Goal: Task Accomplishment & Management: Complete application form

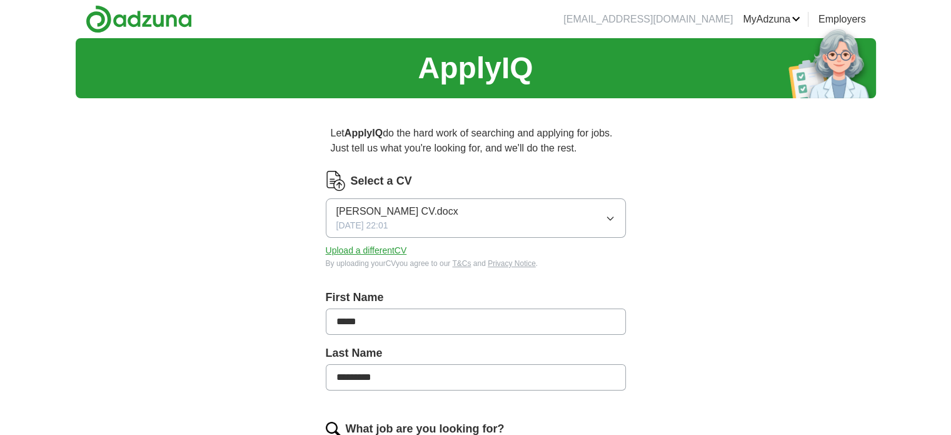
click at [426, 223] on div "[PERSON_NAME] CV.docx [DATE] 22:01" at bounding box center [397, 218] width 122 height 28
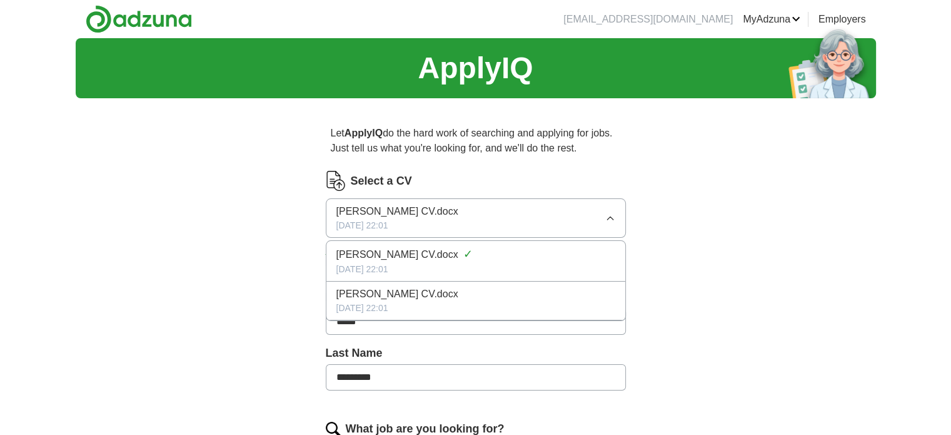
click at [468, 196] on div "Select a CV [PERSON_NAME] CV.docx [DATE] 22:01 [PERSON_NAME] CV.docx ✓ [DATE] 2…" at bounding box center [476, 220] width 300 height 98
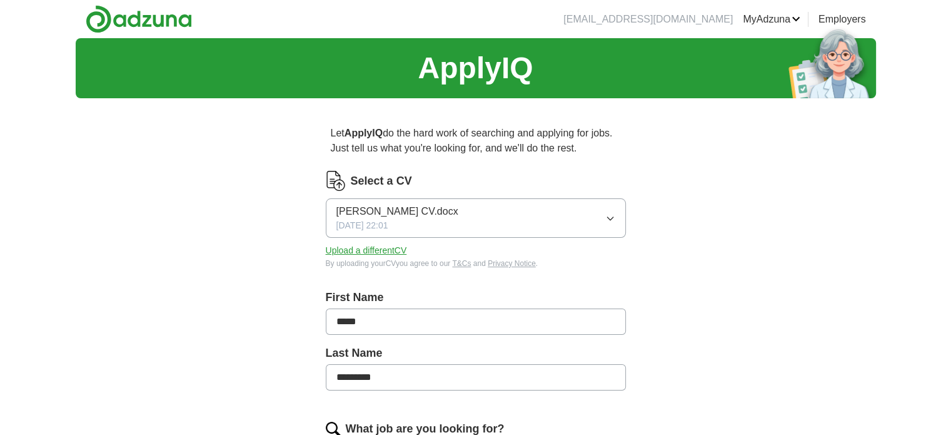
click at [370, 249] on button "Upload a different CV" at bounding box center [366, 250] width 81 height 13
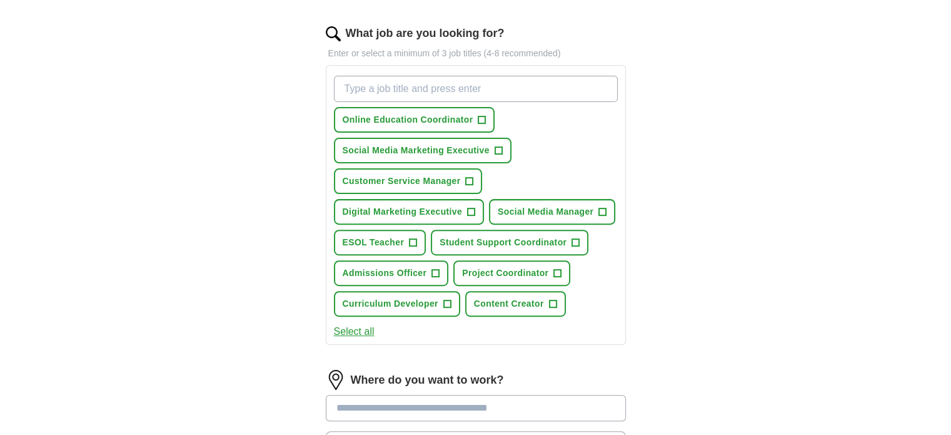
scroll to position [395, 0]
click at [482, 115] on span "+" at bounding box center [482, 120] width 8 height 10
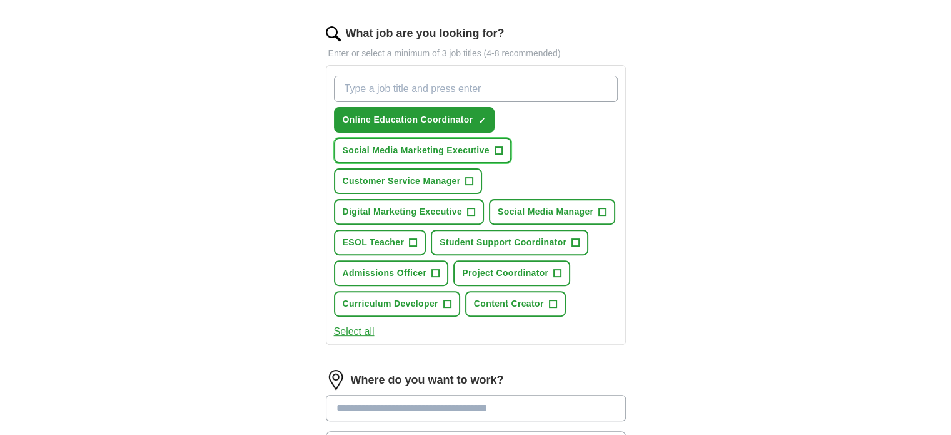
click at [498, 149] on span "+" at bounding box center [499, 151] width 8 height 10
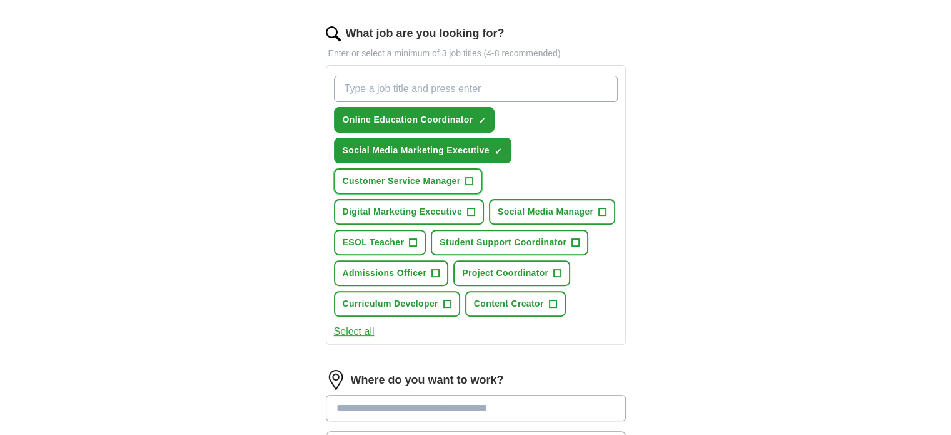
click at [470, 176] on span "+" at bounding box center [470, 181] width 8 height 10
click at [470, 207] on span "+" at bounding box center [472, 212] width 8 height 10
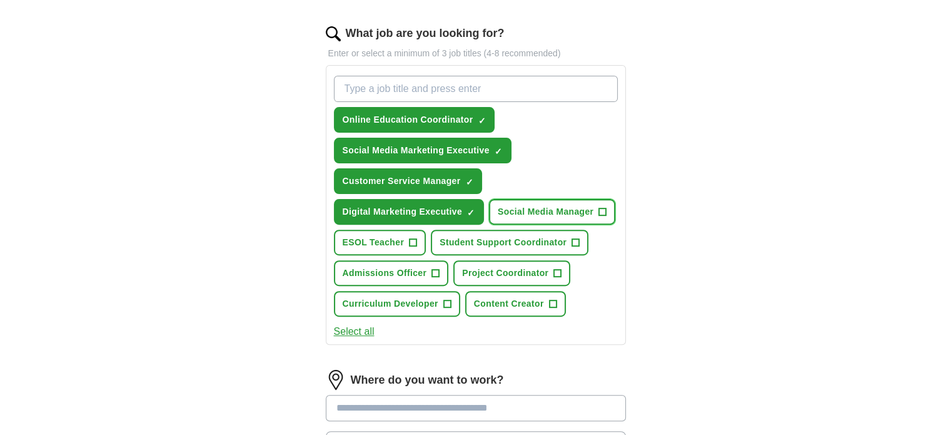
click at [576, 208] on span "Social Media Manager" at bounding box center [546, 211] width 96 height 13
click at [573, 238] on span "+" at bounding box center [576, 243] width 8 height 10
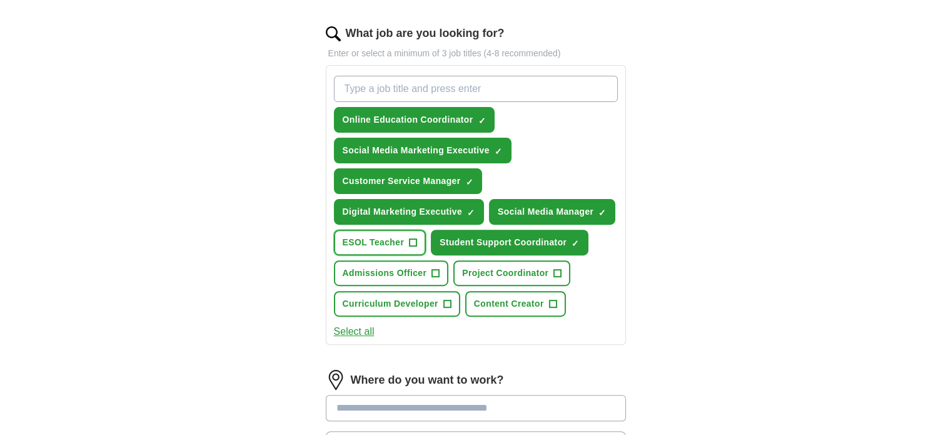
click at [412, 240] on span "+" at bounding box center [413, 243] width 8 height 10
click at [428, 274] on button "Admissions Officer +" at bounding box center [391, 273] width 115 height 26
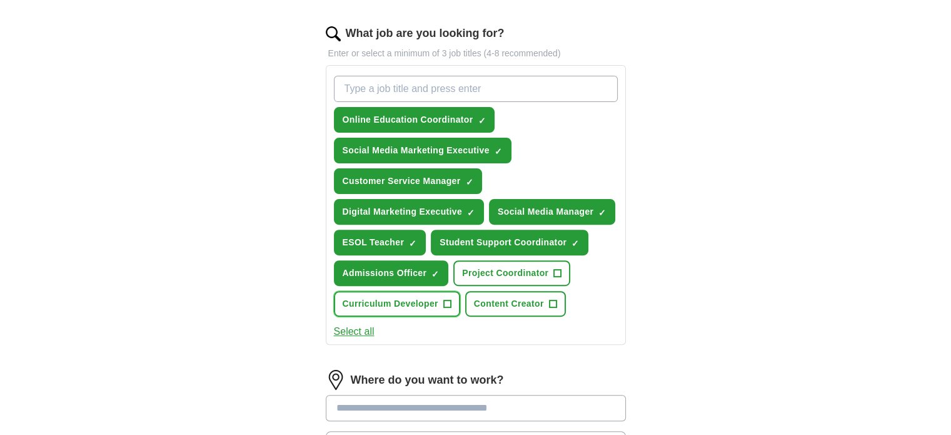
click at [443, 299] on span "+" at bounding box center [447, 304] width 8 height 10
click at [530, 291] on button "Content Creator +" at bounding box center [515, 304] width 101 height 26
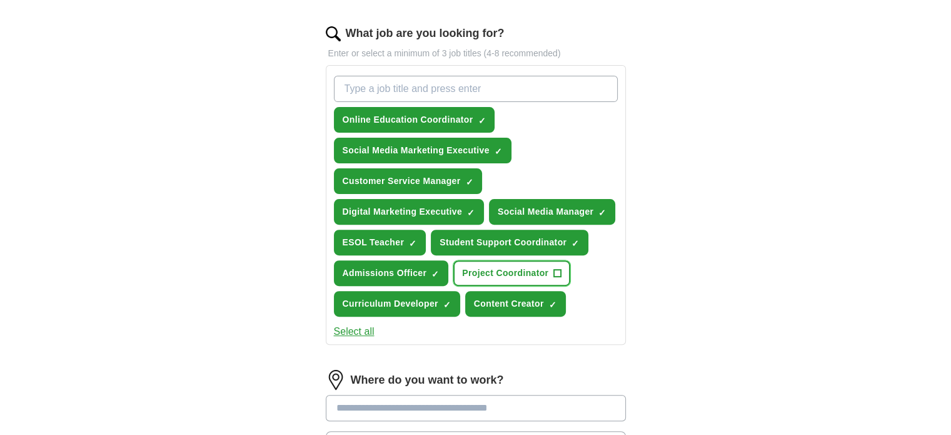
click at [550, 267] on button "Project Coordinator +" at bounding box center [511, 273] width 117 height 26
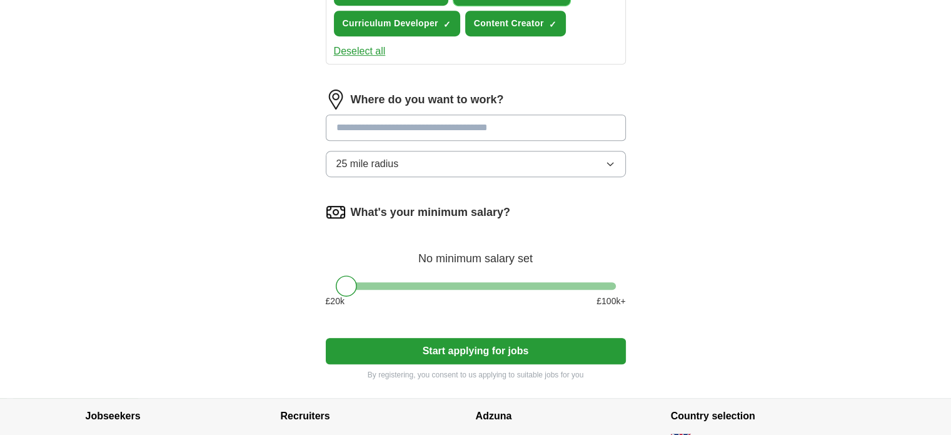
scroll to position [675, 0]
click at [531, 122] on input at bounding box center [476, 127] width 300 height 26
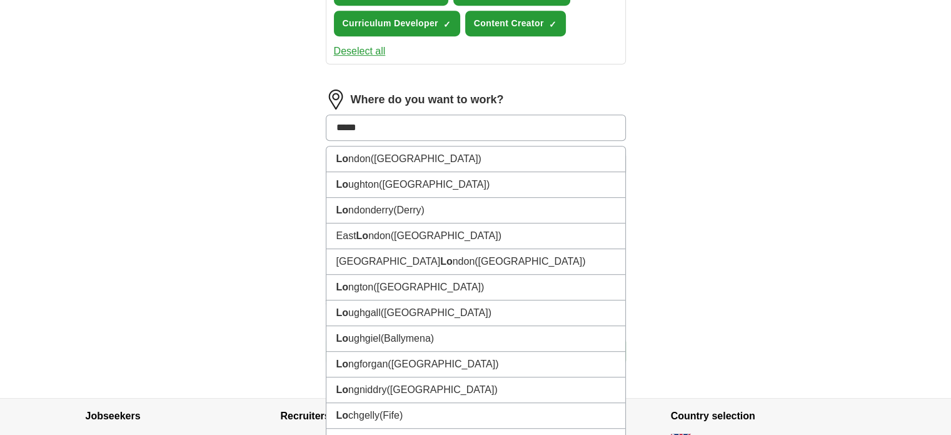
type input "******"
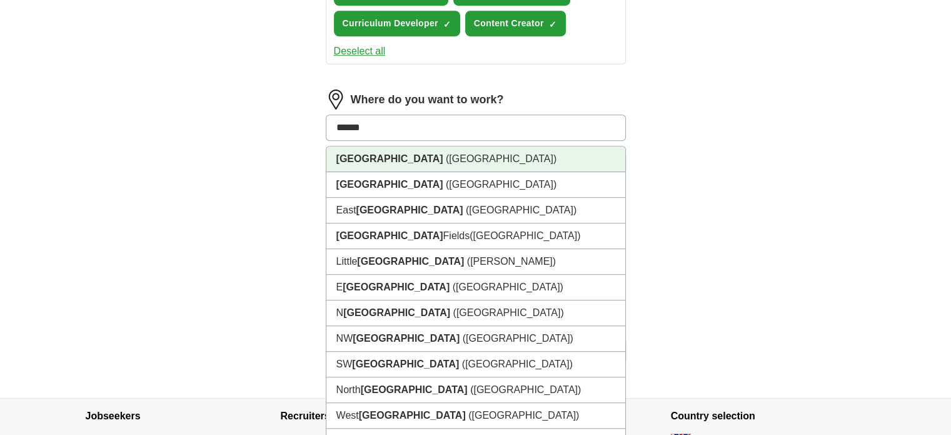
click at [465, 152] on li "[GEOGRAPHIC_DATA] ([GEOGRAPHIC_DATA])" at bounding box center [475, 159] width 299 height 26
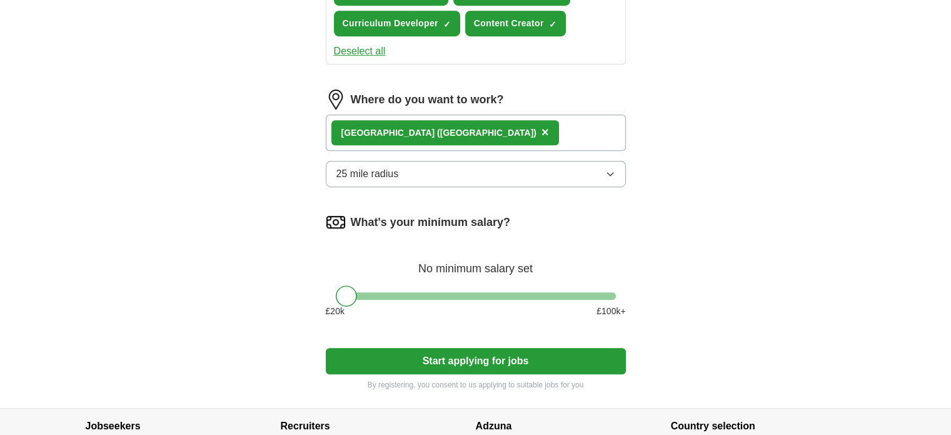
click at [416, 176] on button "25 mile radius" at bounding box center [476, 174] width 300 height 26
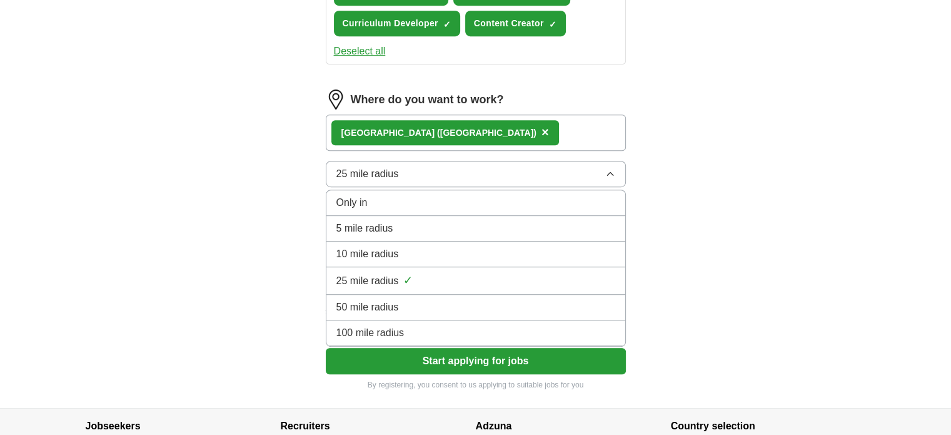
click at [405, 201] on div "Only in" at bounding box center [475, 202] width 279 height 15
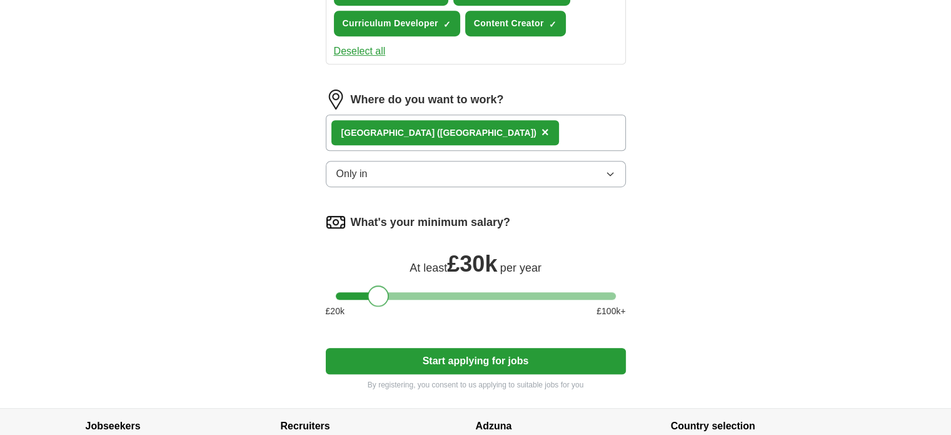
drag, startPoint x: 349, startPoint y: 290, endPoint x: 381, endPoint y: 302, distance: 34.0
click at [381, 302] on div "What's your minimum salary? At least £ 30k per year £ 20 k £ 100 k+" at bounding box center [476, 270] width 300 height 116
click at [402, 361] on button "Start applying for jobs" at bounding box center [476, 361] width 300 height 26
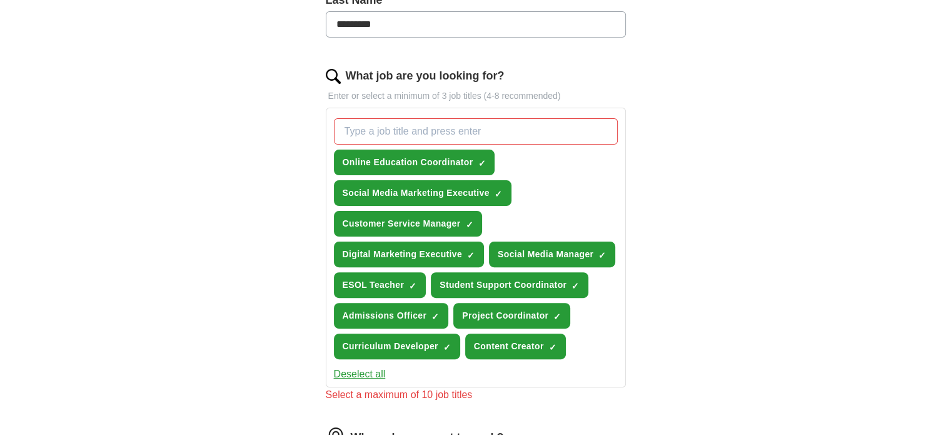
scroll to position [355, 0]
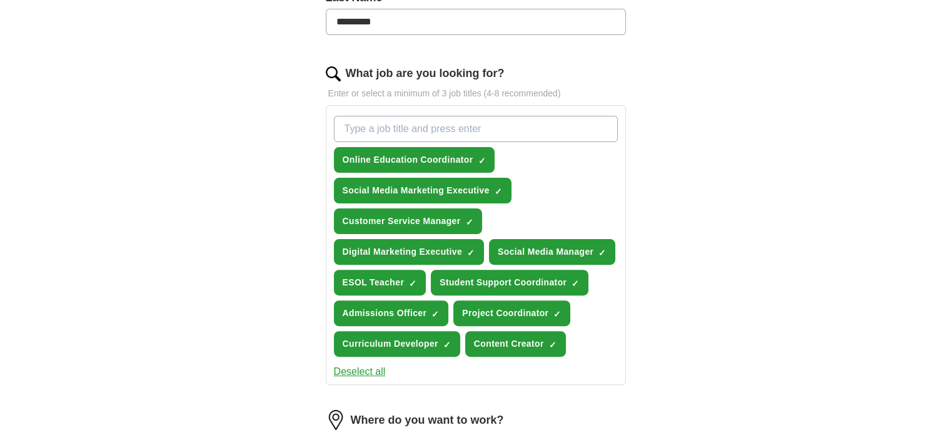
click at [420, 130] on input "What job are you looking for?" at bounding box center [476, 129] width 284 height 26
type input "e"
type input "t"
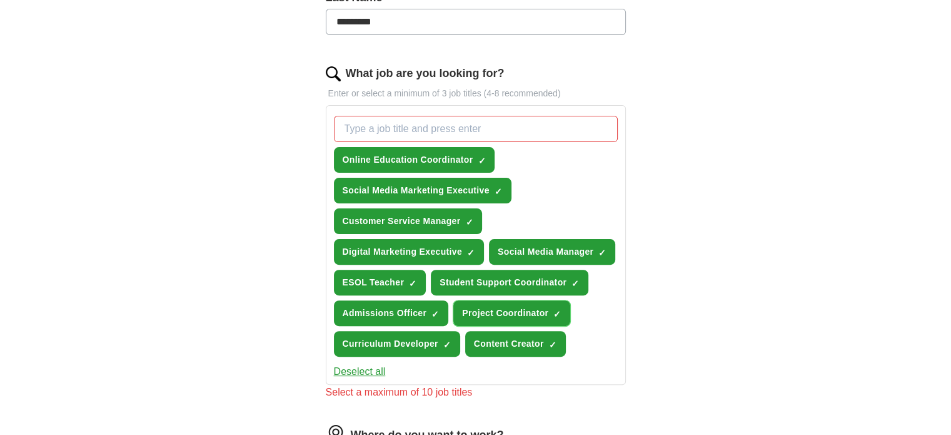
click at [507, 312] on span "Project Coordinator" at bounding box center [505, 312] width 86 height 13
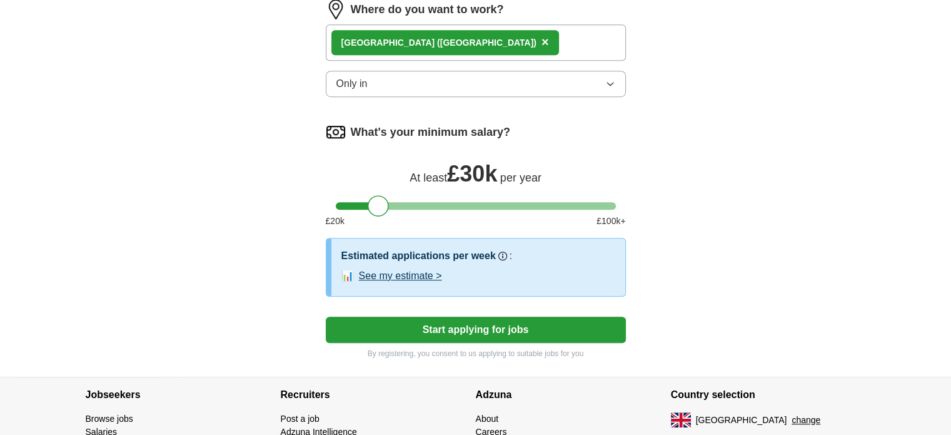
scroll to position [840, 0]
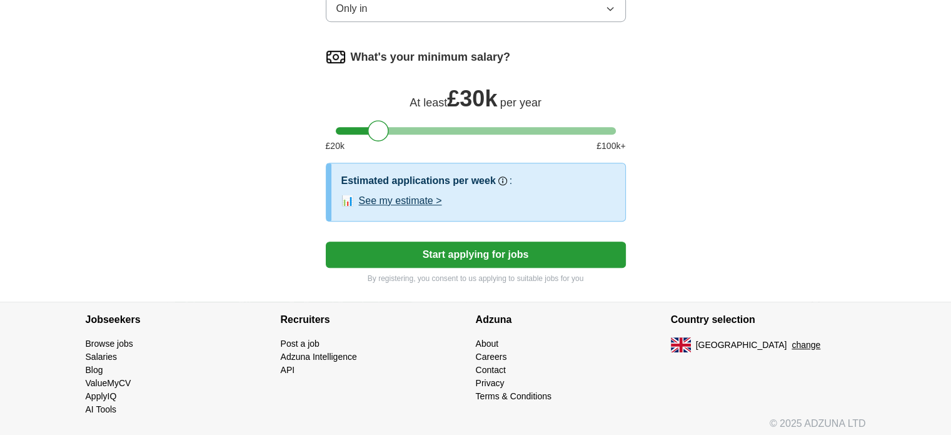
click at [474, 246] on button "Start applying for jobs" at bounding box center [476, 254] width 300 height 26
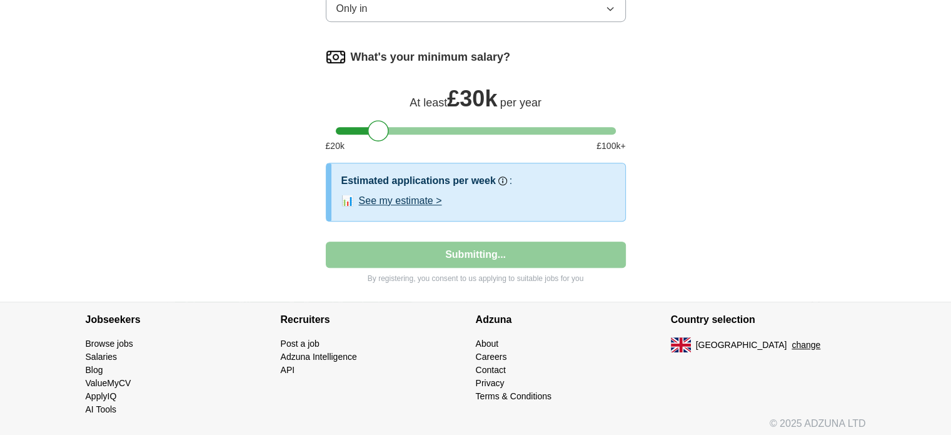
select select "**"
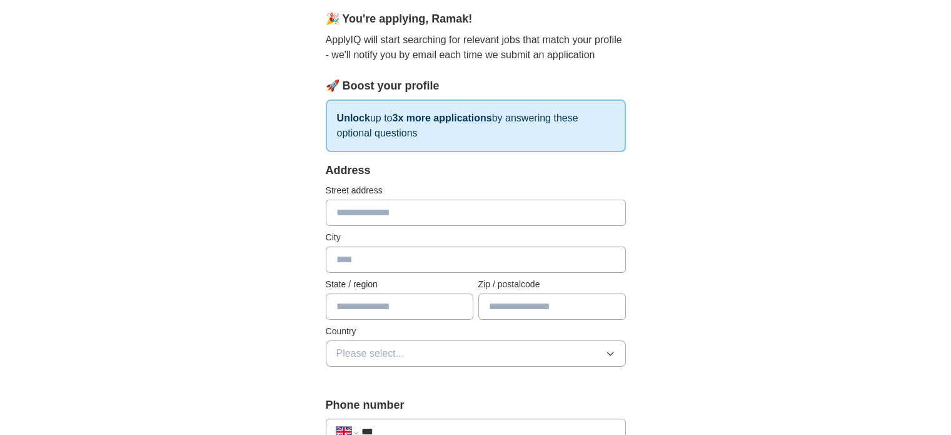
scroll to position [114, 0]
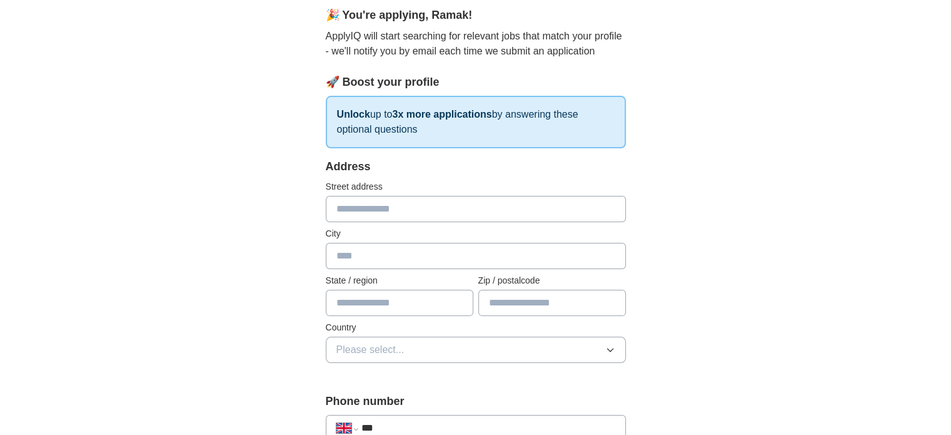
click at [402, 206] on input "text" at bounding box center [476, 209] width 300 height 26
type input "**********"
type input "******"
type input "*******"
click at [372, 308] on input "text" at bounding box center [400, 302] width 148 height 26
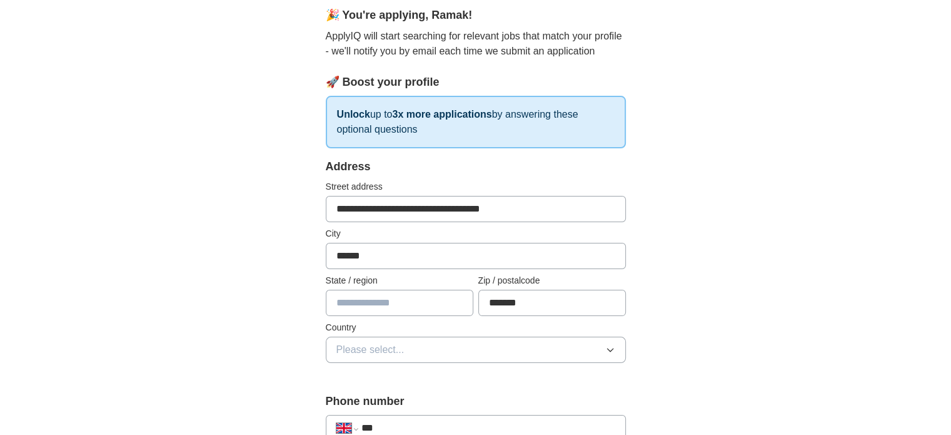
type input "******"
click at [400, 348] on span "Please select..." at bounding box center [370, 349] width 68 height 15
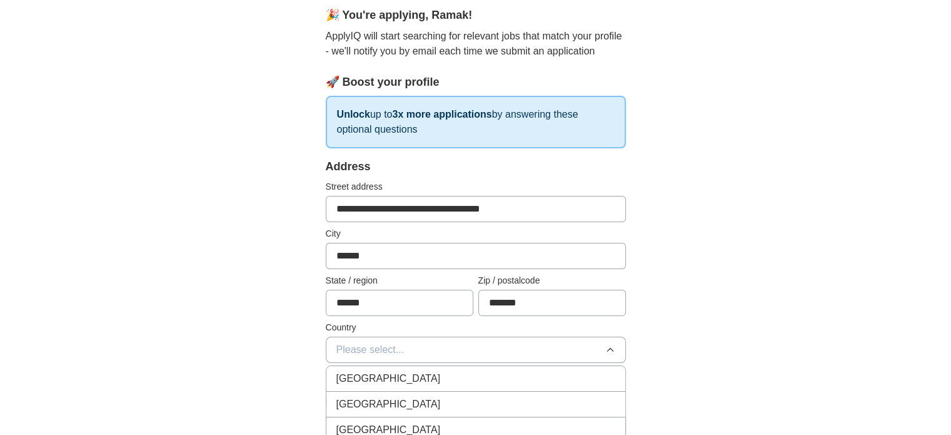
click at [378, 384] on li "[GEOGRAPHIC_DATA]" at bounding box center [475, 379] width 299 height 26
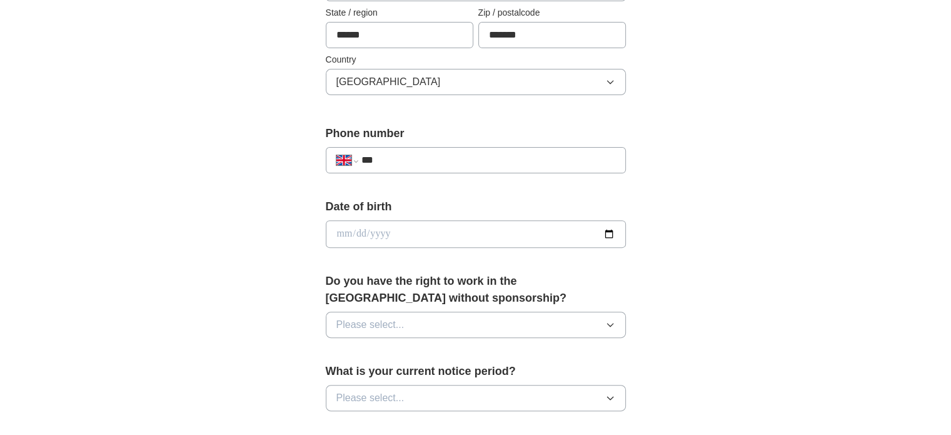
scroll to position [383, 0]
click at [433, 151] on input "***" at bounding box center [488, 158] width 254 height 15
type input "**********"
click at [394, 226] on input "date" at bounding box center [476, 233] width 300 height 28
type input "**********"
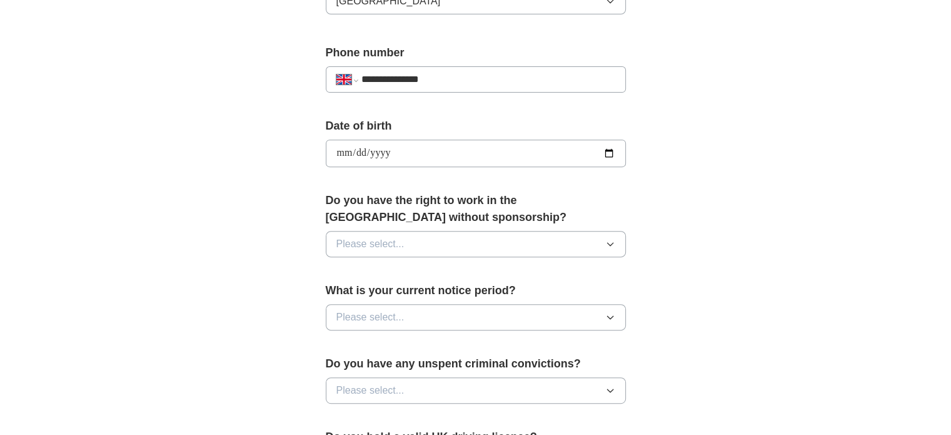
scroll to position [463, 0]
click at [414, 237] on button "Please select..." at bounding box center [476, 243] width 300 height 26
click at [399, 268] on div "Yes" at bounding box center [475, 271] width 279 height 15
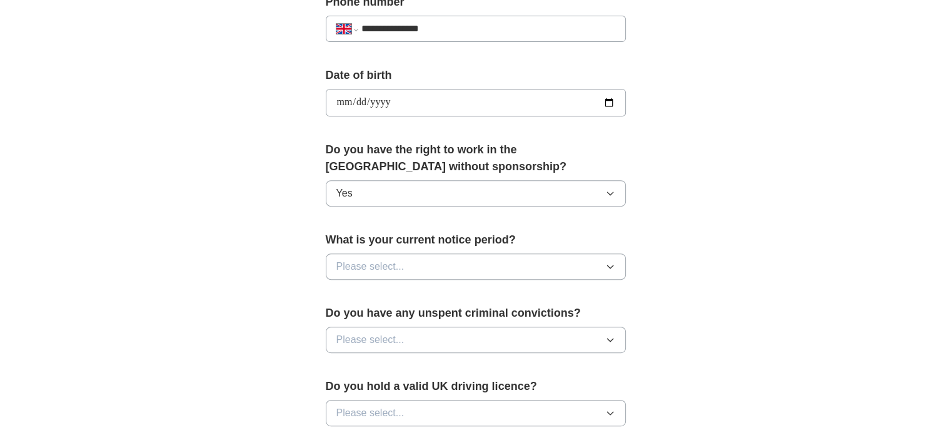
scroll to position [553, 0]
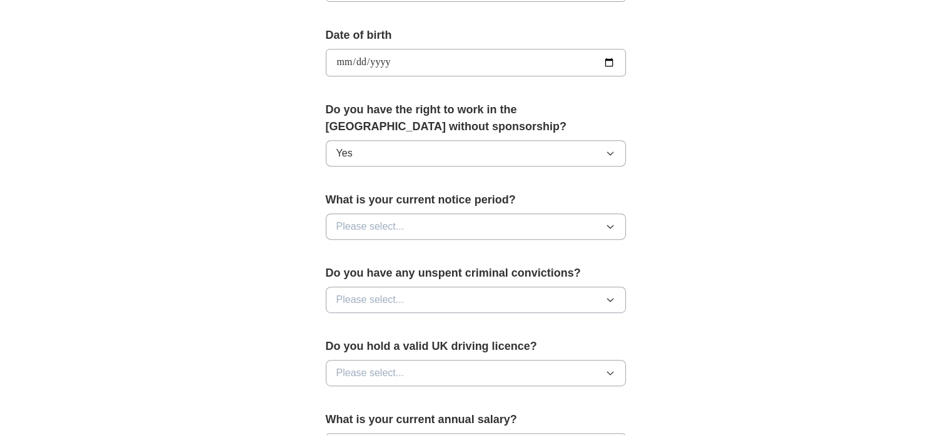
click at [473, 224] on button "Please select..." at bounding box center [476, 226] width 300 height 26
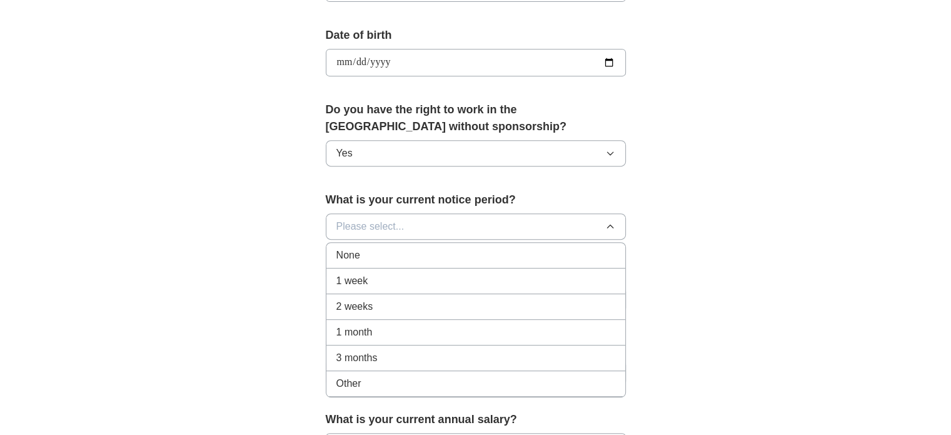
click at [417, 254] on div "None" at bounding box center [475, 255] width 279 height 15
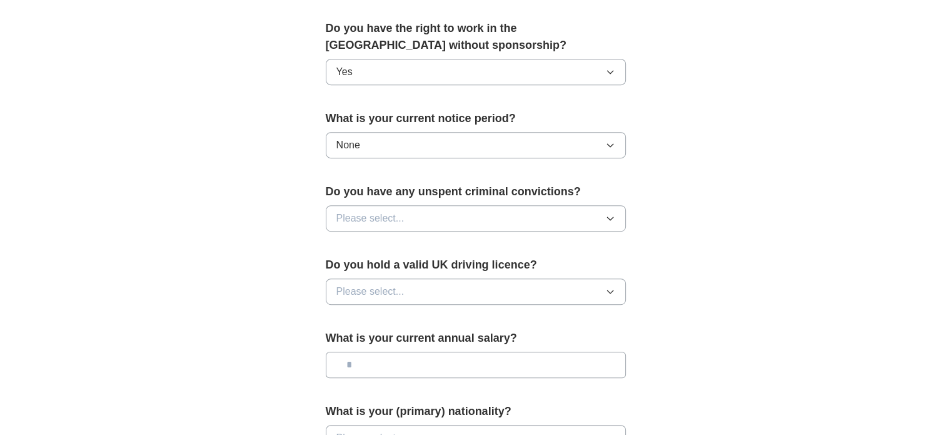
scroll to position [638, 0]
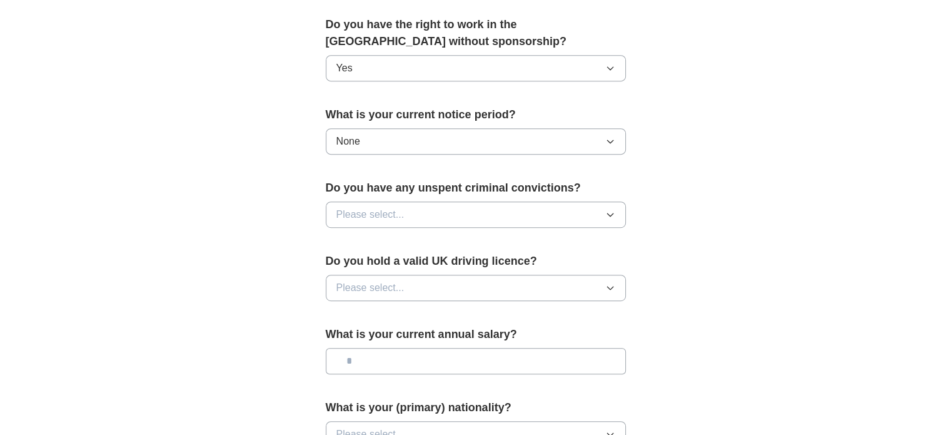
click at [440, 206] on button "Please select..." at bounding box center [476, 214] width 300 height 26
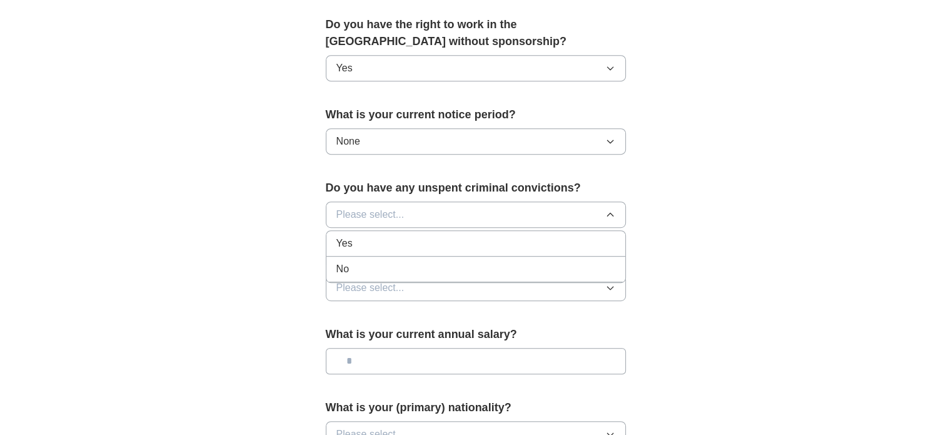
click at [410, 263] on div "No" at bounding box center [475, 268] width 279 height 15
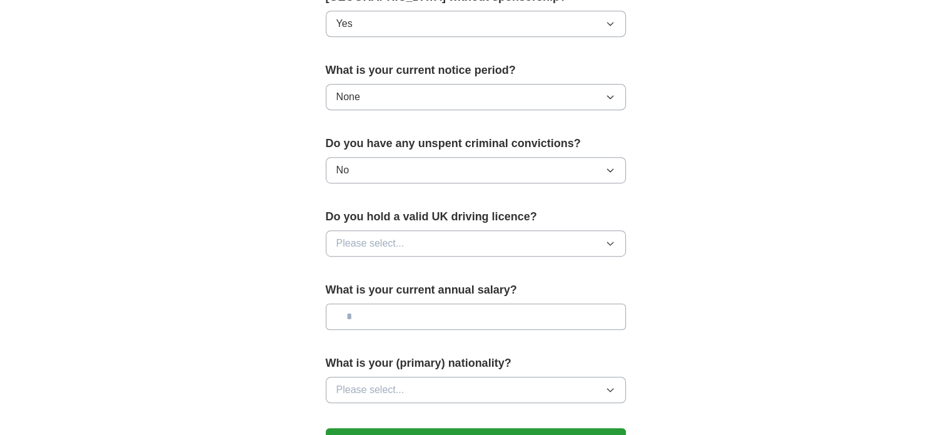
scroll to position [684, 0]
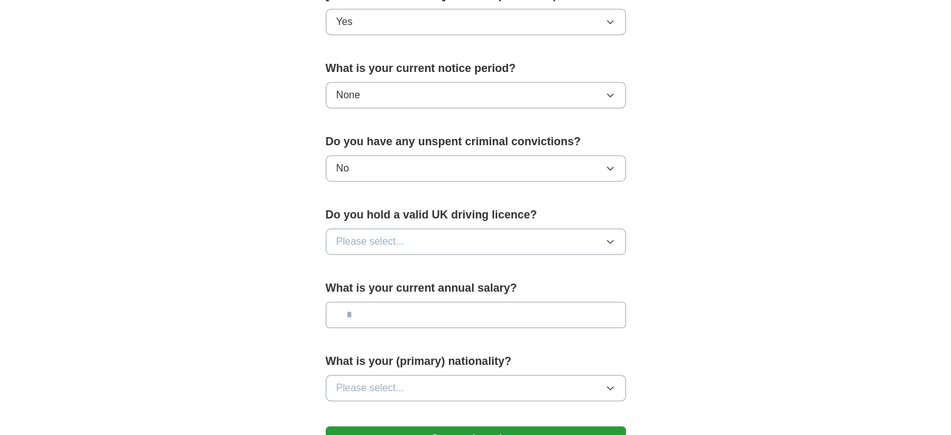
click at [423, 235] on button "Please select..." at bounding box center [476, 241] width 300 height 26
click at [398, 294] on div "No" at bounding box center [475, 295] width 279 height 15
click at [401, 306] on input "text" at bounding box center [476, 314] width 300 height 26
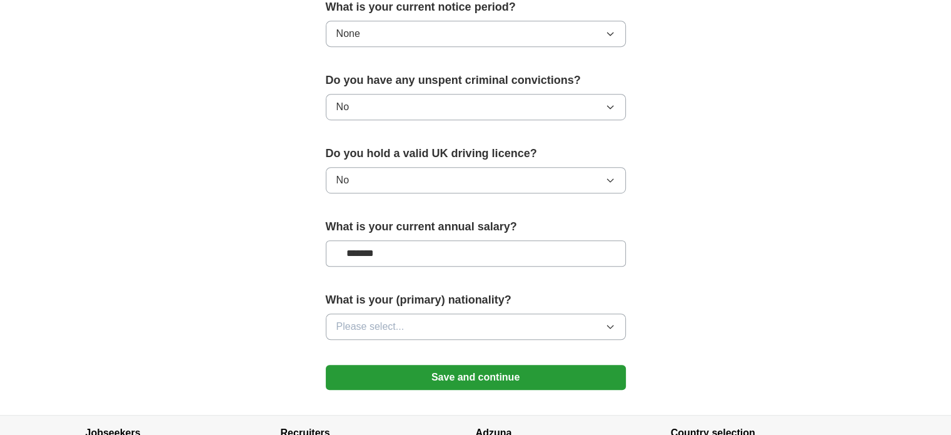
scroll to position [747, 0]
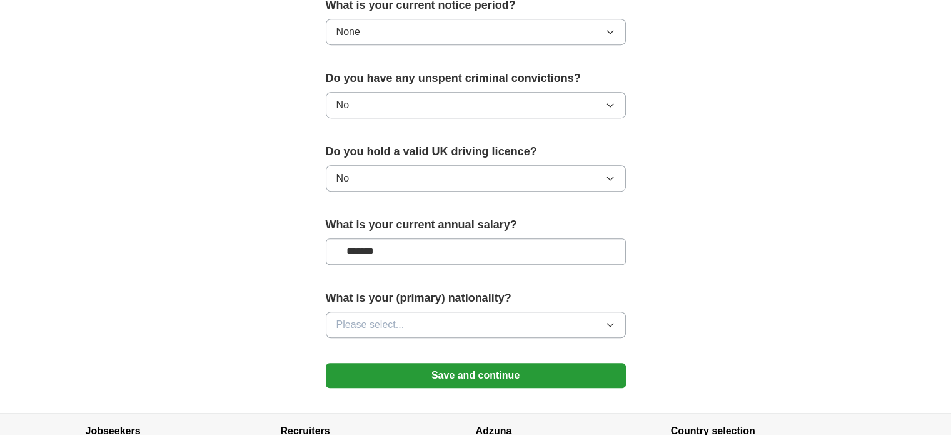
click at [363, 246] on input "*******" at bounding box center [476, 251] width 300 height 26
type input "*******"
click at [369, 323] on span "Please select..." at bounding box center [370, 324] width 68 height 15
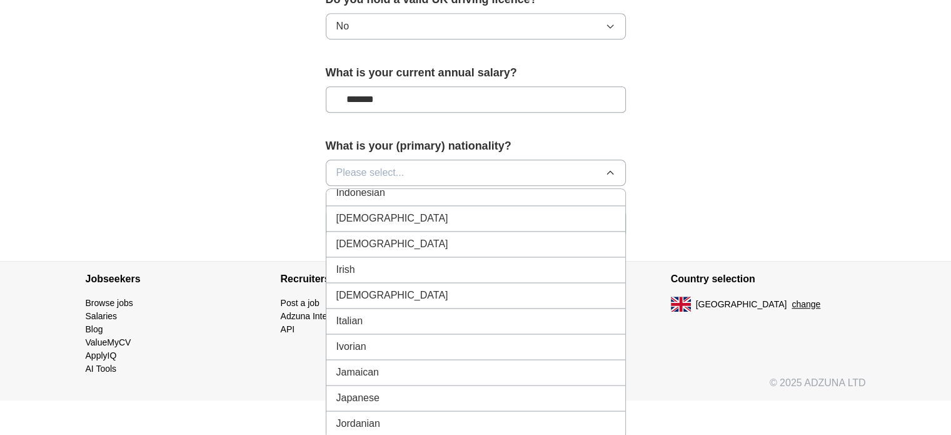
scroll to position [2071, 0]
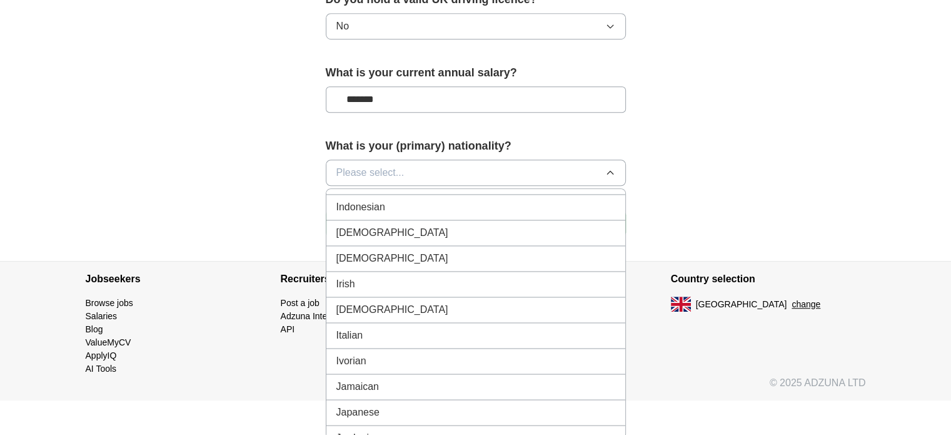
click at [398, 225] on div "[DEMOGRAPHIC_DATA]" at bounding box center [475, 232] width 279 height 15
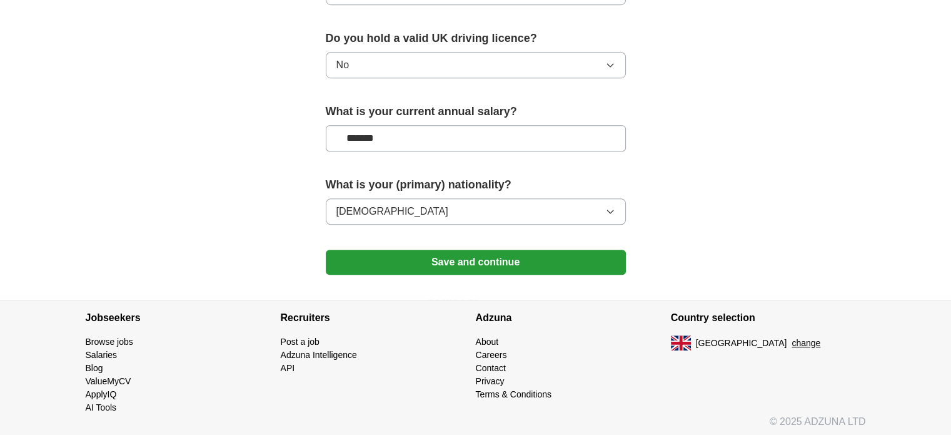
click at [447, 252] on button "Save and continue" at bounding box center [476, 261] width 300 height 25
